Goal: Task Accomplishment & Management: Use online tool/utility

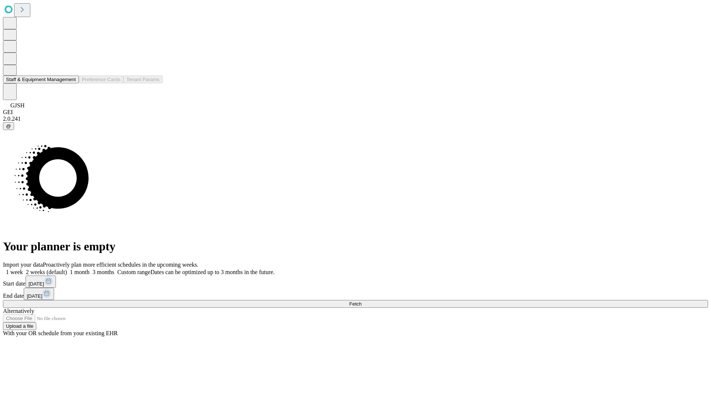
click at [71, 83] on button "Staff & Equipment Management" at bounding box center [41, 80] width 76 height 8
